Goal: Information Seeking & Learning: Learn about a topic

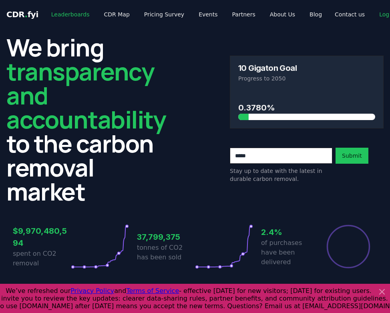
click at [63, 19] on link "Leaderboards" at bounding box center [70, 14] width 51 height 14
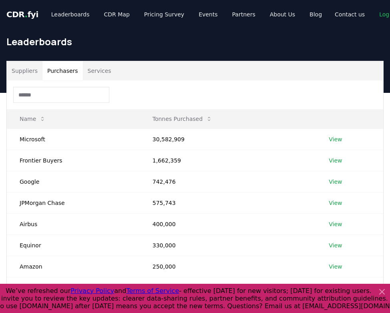
click at [72, 70] on button "Purchasers" at bounding box center [62, 70] width 40 height 19
click at [112, 79] on button "Services" at bounding box center [99, 70] width 33 height 19
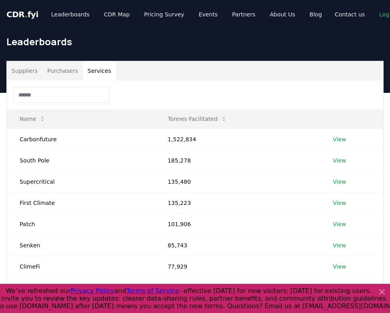
click at [112, 77] on button "Services" at bounding box center [99, 70] width 33 height 19
click at [16, 72] on button "Suppliers" at bounding box center [25, 70] width 36 height 19
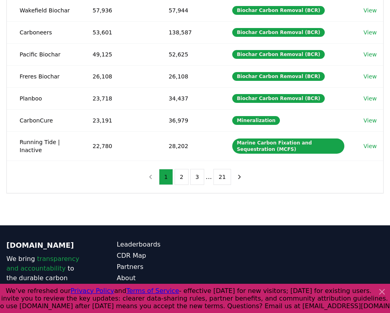
scroll to position [229, 0]
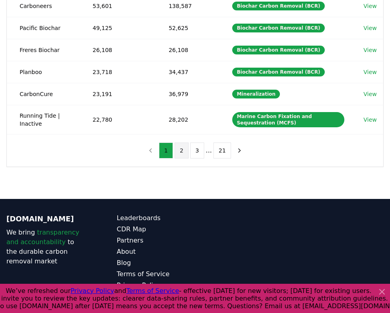
click at [184, 144] on button "2" at bounding box center [182, 151] width 14 height 16
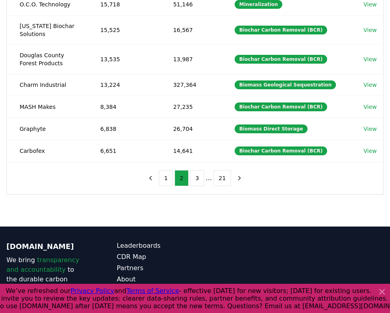
scroll to position [210, 0]
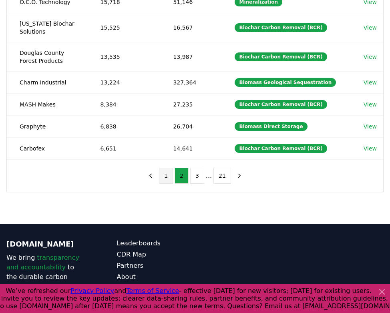
click at [167, 177] on button "1" at bounding box center [166, 176] width 14 height 16
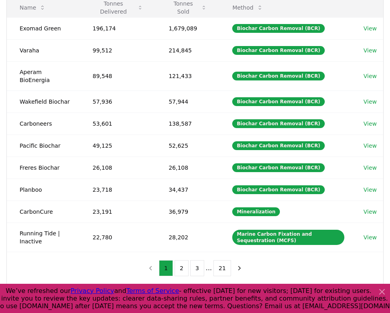
scroll to position [118, 0]
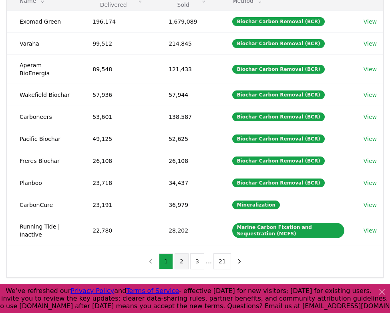
click at [182, 257] on button "2" at bounding box center [182, 262] width 14 height 16
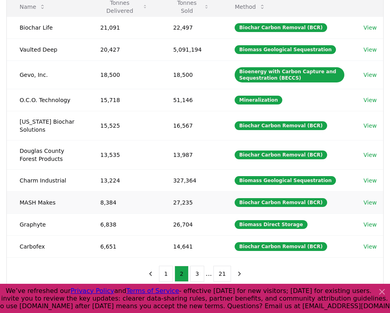
scroll to position [113, 0]
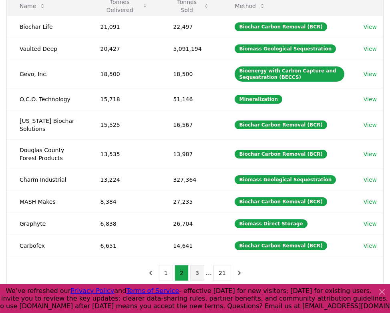
click at [197, 275] on button "3" at bounding box center [197, 273] width 14 height 16
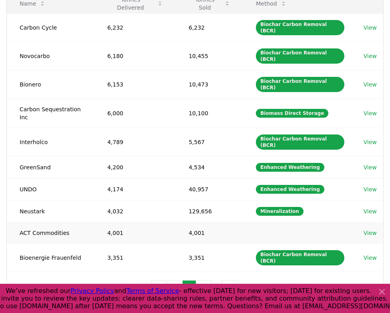
scroll to position [120, 0]
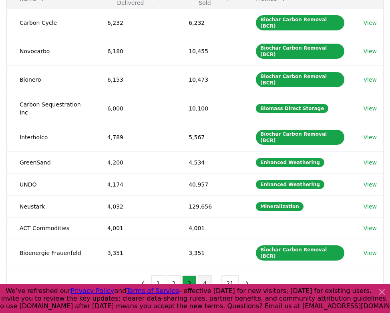
click at [203, 276] on button "4" at bounding box center [205, 284] width 14 height 16
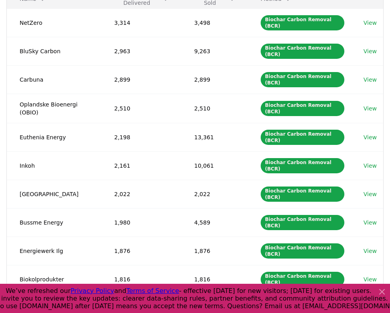
click at [180, 302] on button "3" at bounding box center [178, 310] width 14 height 16
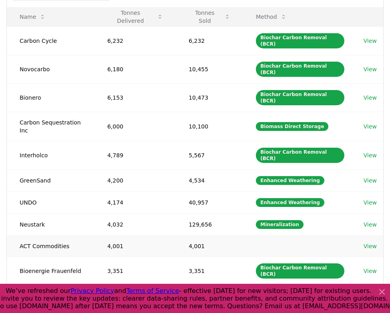
scroll to position [101, 0]
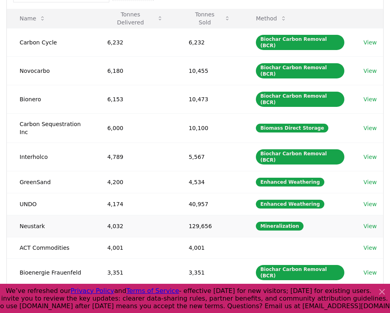
click at [369, 222] on link "View" at bounding box center [370, 226] width 13 height 8
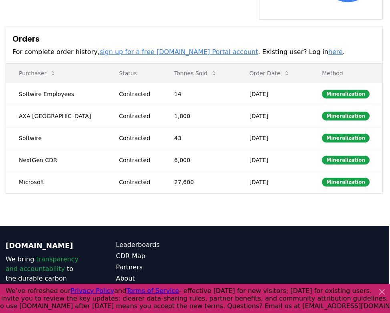
scroll to position [280, 1]
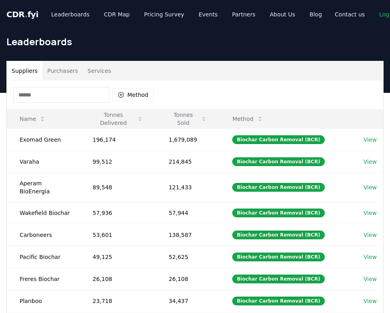
scroll to position [101, 0]
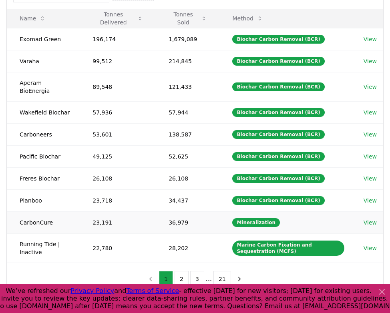
click at [373, 219] on link "View" at bounding box center [370, 223] width 13 height 8
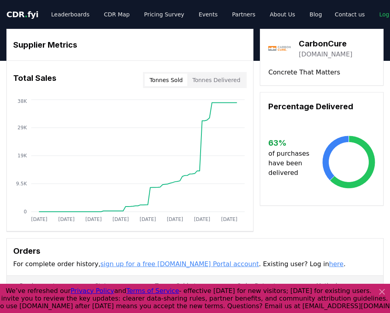
click at [209, 83] on button "Tonnes Delivered" at bounding box center [217, 80] width 58 height 13
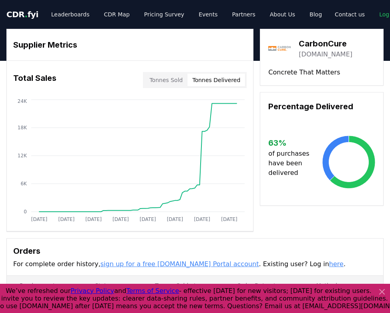
click at [165, 86] on button "Tonnes Sold" at bounding box center [166, 80] width 43 height 13
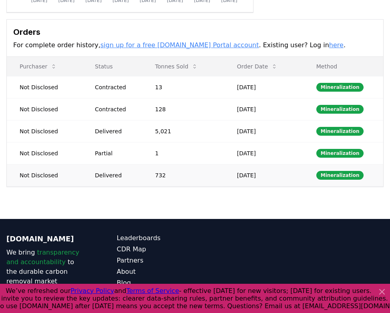
scroll to position [218, 0]
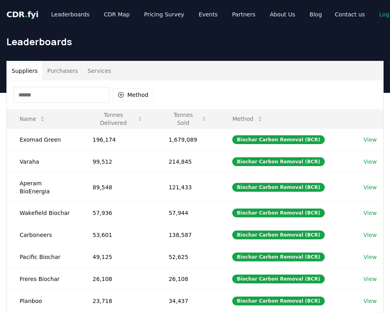
scroll to position [101, 0]
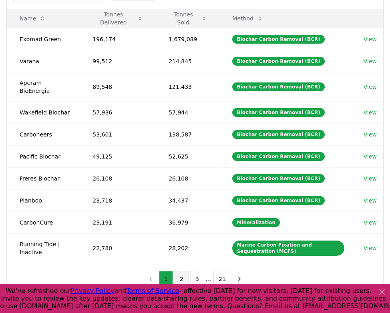
click at [180, 274] on button "2" at bounding box center [182, 279] width 14 height 16
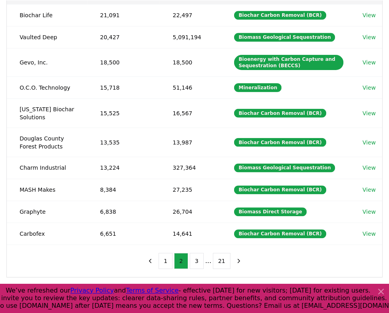
scroll to position [125, 0]
